Goal: Feedback & Contribution: Leave review/rating

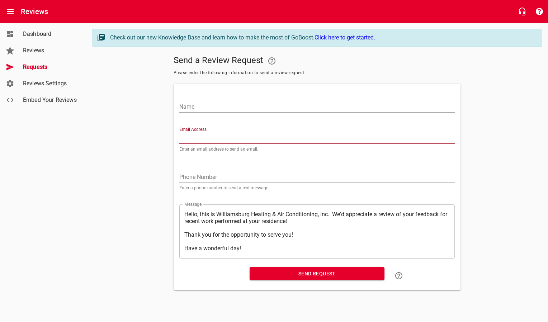
click at [207, 139] on input "Email Address" at bounding box center [316, 138] width 275 height 11
paste input "[PERSON_NAME][EMAIL_ADDRESS][PERSON_NAME][DOMAIN_NAME]"
type input "[PERSON_NAME][EMAIL_ADDRESS][PERSON_NAME][DOMAIN_NAME]"
click at [216, 106] on input "Name" at bounding box center [316, 106] width 275 height 11
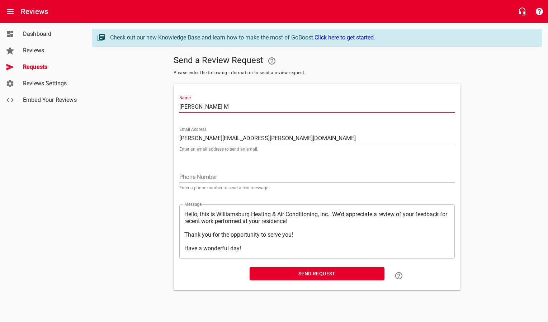
click at [233, 109] on input "[PERSON_NAME] M" at bounding box center [316, 106] width 275 height 11
type input "[PERSON_NAME]"
click at [284, 272] on span "Send Request" at bounding box center [316, 273] width 123 height 9
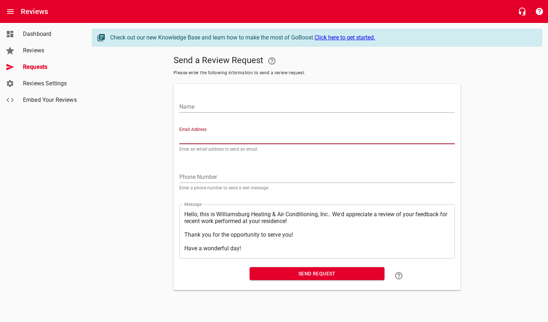
click at [206, 137] on input "Email Address" at bounding box center [316, 138] width 275 height 11
paste input "[EMAIL_ADDRESS][DOMAIN_NAME]"
type input "[EMAIL_ADDRESS][DOMAIN_NAME]"
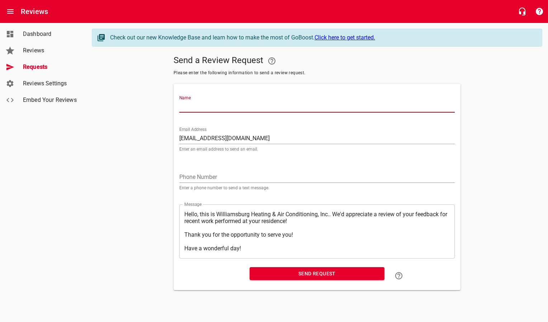
click at [208, 106] on input "Name" at bounding box center [316, 106] width 275 height 11
type input "[PERSON_NAME]"
click at [277, 274] on span "Send Request" at bounding box center [316, 273] width 123 height 9
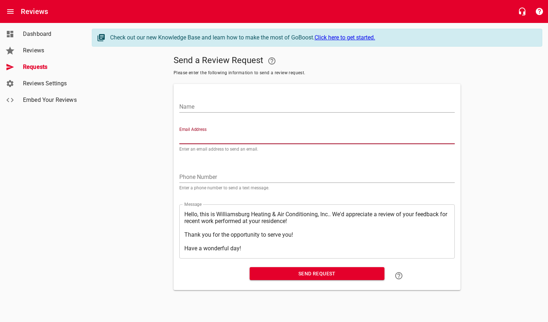
click at [202, 136] on input "Email Address" at bounding box center [316, 138] width 275 height 11
paste input "[EMAIL_ADDRESS][DOMAIN_NAME]"
type input "[EMAIL_ADDRESS][DOMAIN_NAME]"
click at [206, 111] on input "Name" at bounding box center [316, 106] width 275 height 11
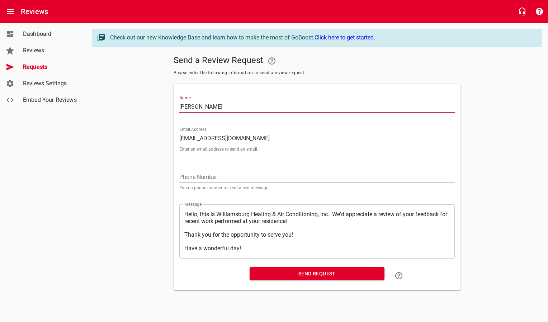
type input "[PERSON_NAME]"
click at [266, 271] on span "Send Request" at bounding box center [316, 273] width 123 height 9
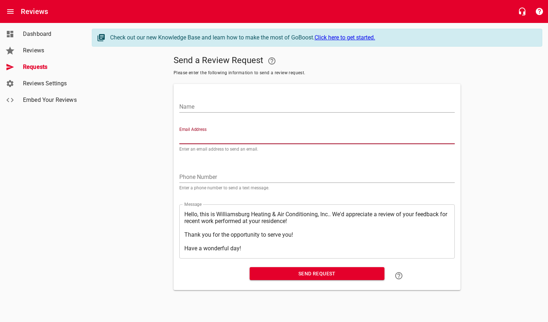
click at [221, 141] on input "Email Address" at bounding box center [316, 138] width 275 height 11
paste input "[EMAIL_ADDRESS][PERSON_NAME][DOMAIN_NAME]"
type input "[EMAIL_ADDRESS][PERSON_NAME][DOMAIN_NAME]"
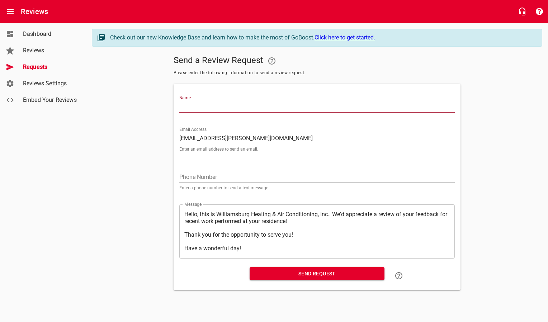
click at [225, 109] on input "Name" at bounding box center [316, 106] width 275 height 11
type input "[PERSON_NAME]"
click at [270, 276] on span "Send Request" at bounding box center [316, 273] width 123 height 9
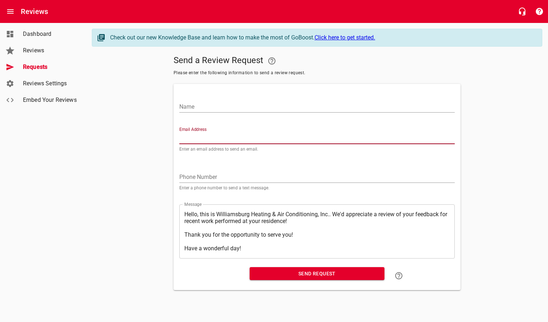
click at [211, 137] on input "Email Address" at bounding box center [316, 138] width 275 height 11
paste input "[EMAIL_ADDRESS][DOMAIN_NAME]"
type input "[EMAIL_ADDRESS][DOMAIN_NAME]"
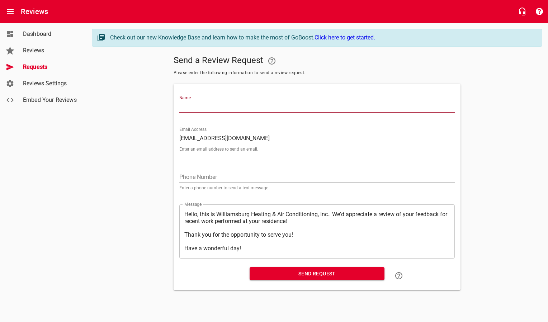
click at [214, 106] on input "Name" at bounding box center [316, 106] width 275 height 11
type input "[PERSON_NAME] & [PERSON_NAME]"
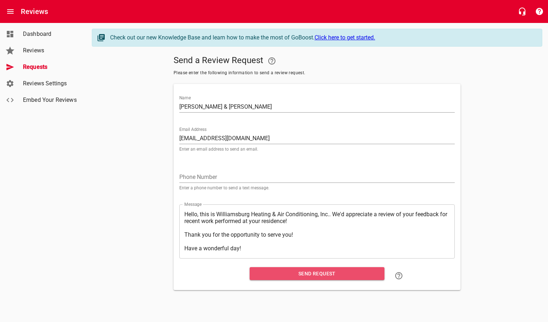
click at [267, 274] on span "Send Request" at bounding box center [316, 273] width 123 height 9
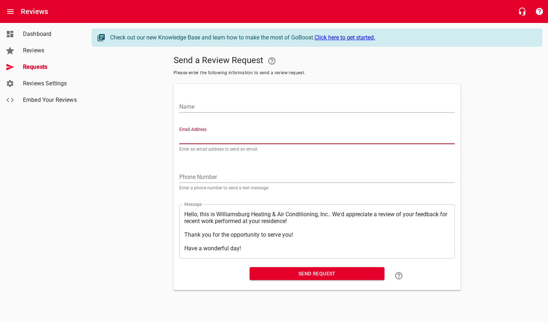
click at [203, 134] on input "Email Address" at bounding box center [316, 138] width 275 height 11
paste input "[EMAIL_ADDRESS][DOMAIN_NAME]"
type input "[EMAIL_ADDRESS][DOMAIN_NAME]"
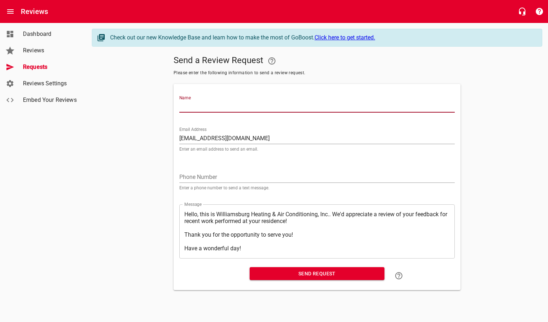
click at [211, 103] on input "Name" at bounding box center [316, 106] width 275 height 11
type input "[PERSON_NAME]"
click at [276, 275] on span "Send Request" at bounding box center [316, 273] width 123 height 9
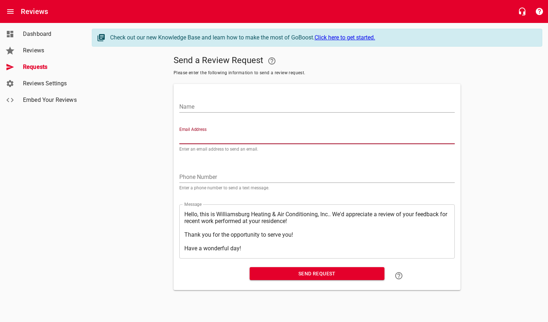
click at [237, 137] on input "Email Address" at bounding box center [316, 138] width 275 height 11
paste input "[EMAIL_ADDRESS][DOMAIN_NAME]"
type input "[EMAIL_ADDRESS][DOMAIN_NAME]"
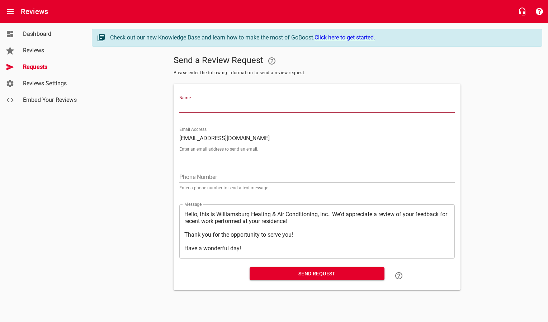
click at [236, 111] on input "Name" at bounding box center [316, 106] width 275 height 11
type input "[PERSON_NAME]"
click at [256, 272] on span "Send Request" at bounding box center [316, 273] width 123 height 9
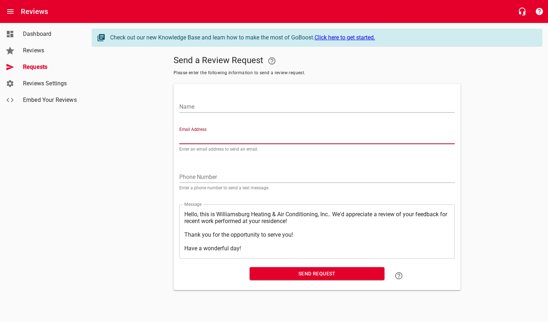
click at [197, 136] on input "Email Address" at bounding box center [316, 138] width 275 height 11
paste input "[EMAIL_ADDRESS][DOMAIN_NAME]"
type input "[EMAIL_ADDRESS][DOMAIN_NAME]"
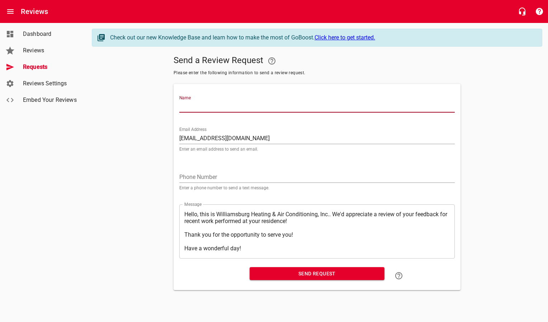
click at [200, 107] on input "Name" at bounding box center [316, 106] width 275 height 11
type input "[PERSON_NAME]"
click at [278, 275] on span "Send Request" at bounding box center [316, 273] width 123 height 9
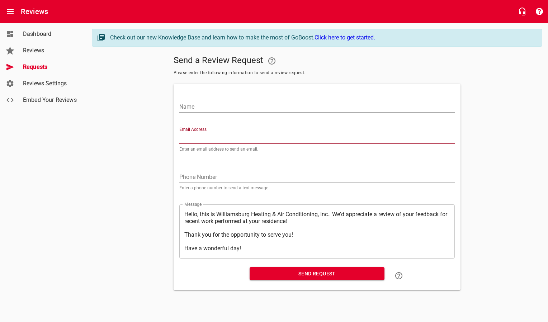
click at [229, 135] on input "Email Address" at bounding box center [316, 138] width 275 height 11
paste input "[EMAIL_ADDRESS][DOMAIN_NAME]"
type input "[EMAIL_ADDRESS][DOMAIN_NAME]"
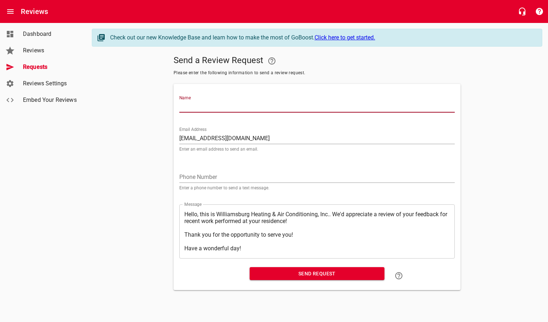
click at [229, 112] on input "Name" at bounding box center [316, 106] width 275 height 11
type input "[PERSON_NAME]"
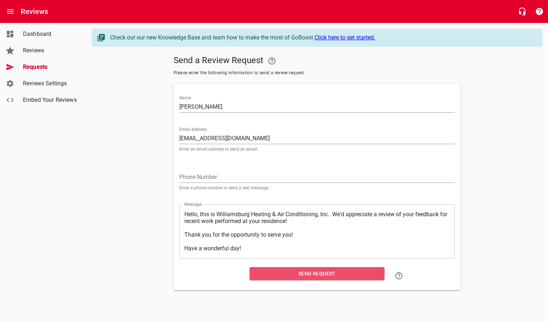
click at [264, 272] on span "Send Request" at bounding box center [316, 273] width 123 height 9
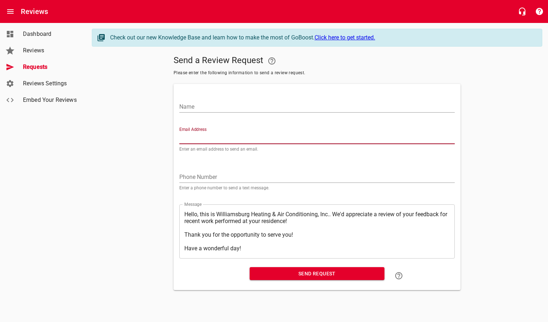
click at [209, 138] on input "Email Address" at bounding box center [316, 138] width 275 height 11
paste input "[EMAIL_ADDRESS][DOMAIN_NAME]"
type input "[EMAIL_ADDRESS][DOMAIN_NAME]"
click at [218, 110] on input "Name" at bounding box center [316, 106] width 275 height 11
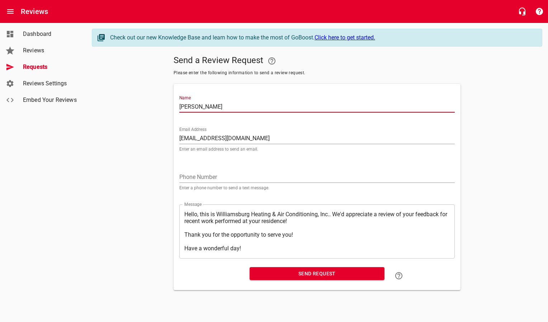
type input "[PERSON_NAME]"
click at [272, 278] on span "Send Request" at bounding box center [316, 273] width 123 height 9
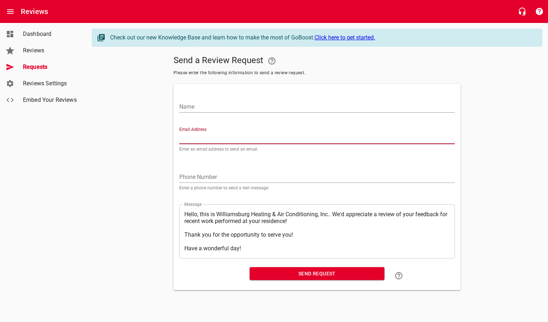
click at [208, 135] on input "Email Address" at bounding box center [316, 138] width 275 height 11
paste input "[EMAIL_ADDRESS][DOMAIN_NAME]"
type input "[EMAIL_ADDRESS][DOMAIN_NAME]"
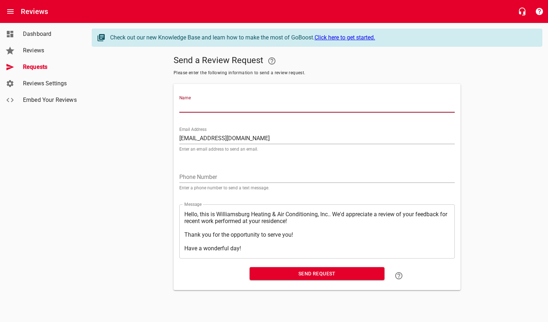
click at [216, 103] on input "Name" at bounding box center [316, 106] width 275 height 11
type input "[PERSON_NAME] & [PERSON_NAME]"
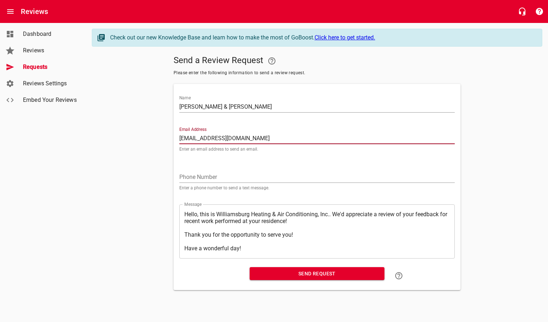
click at [287, 277] on span "Send Request" at bounding box center [316, 273] width 123 height 9
click at [198, 140] on input "Email Address" at bounding box center [316, 138] width 275 height 11
paste input "[EMAIL_ADDRESS][DOMAIN_NAME]"
type input "[EMAIL_ADDRESS][DOMAIN_NAME]"
click at [201, 104] on input "Name" at bounding box center [316, 106] width 275 height 11
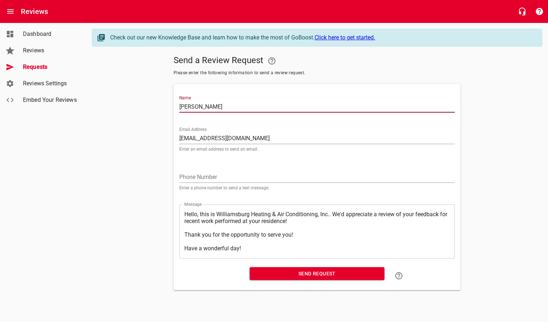
type input "[PERSON_NAME]"
click at [279, 274] on span "Send Request" at bounding box center [316, 273] width 123 height 9
